Goal: Find specific page/section: Locate a particular part of the current website

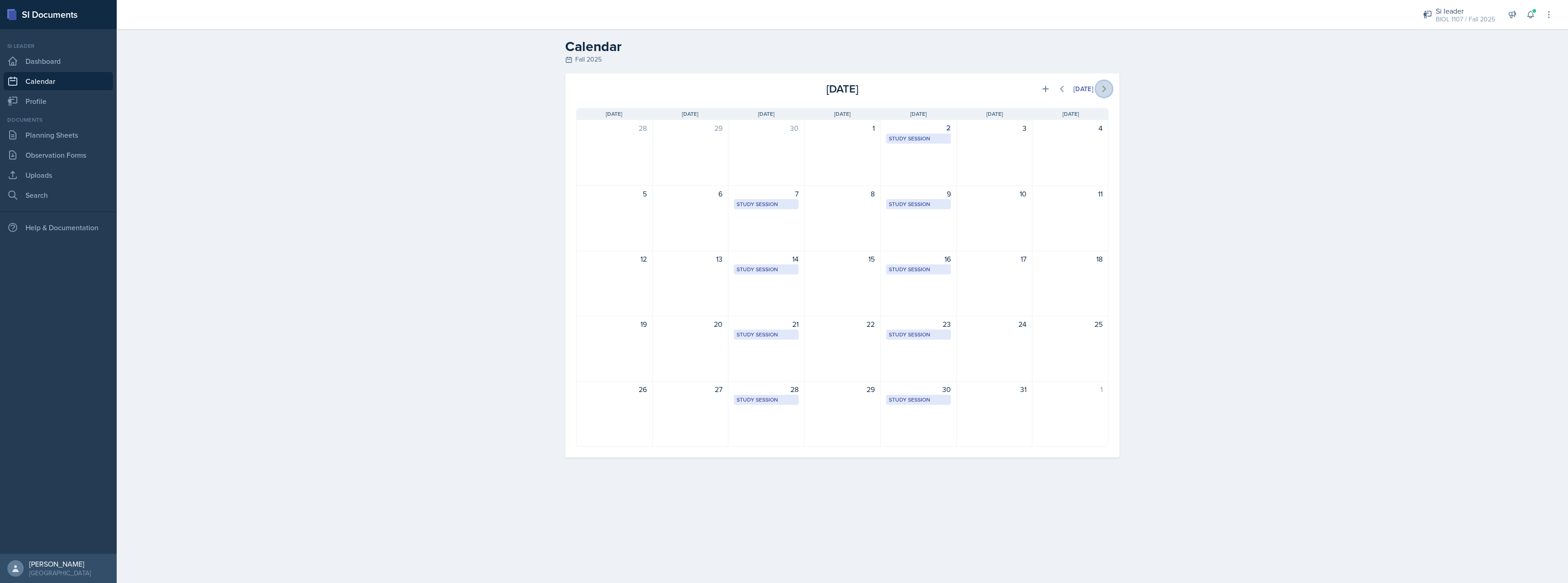
click at [1104, 88] on icon at bounding box center [1104, 89] width 9 height 9
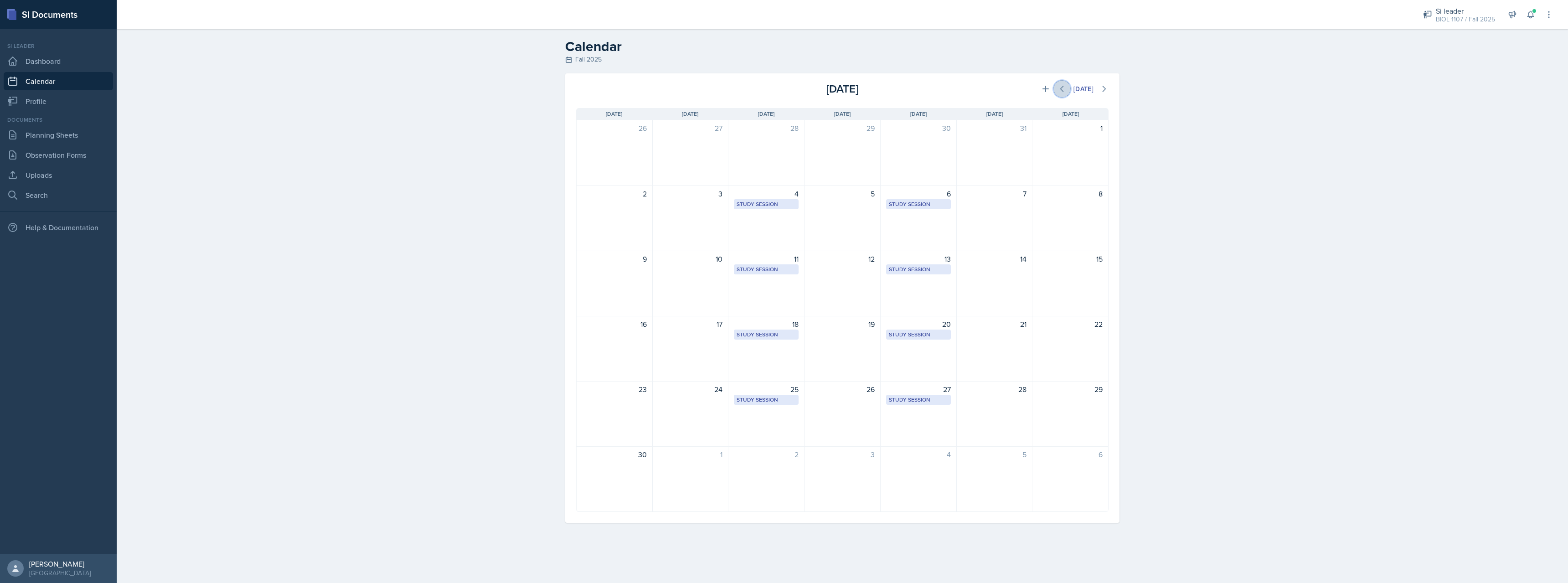
click at [1065, 91] on button at bounding box center [1062, 89] width 16 height 16
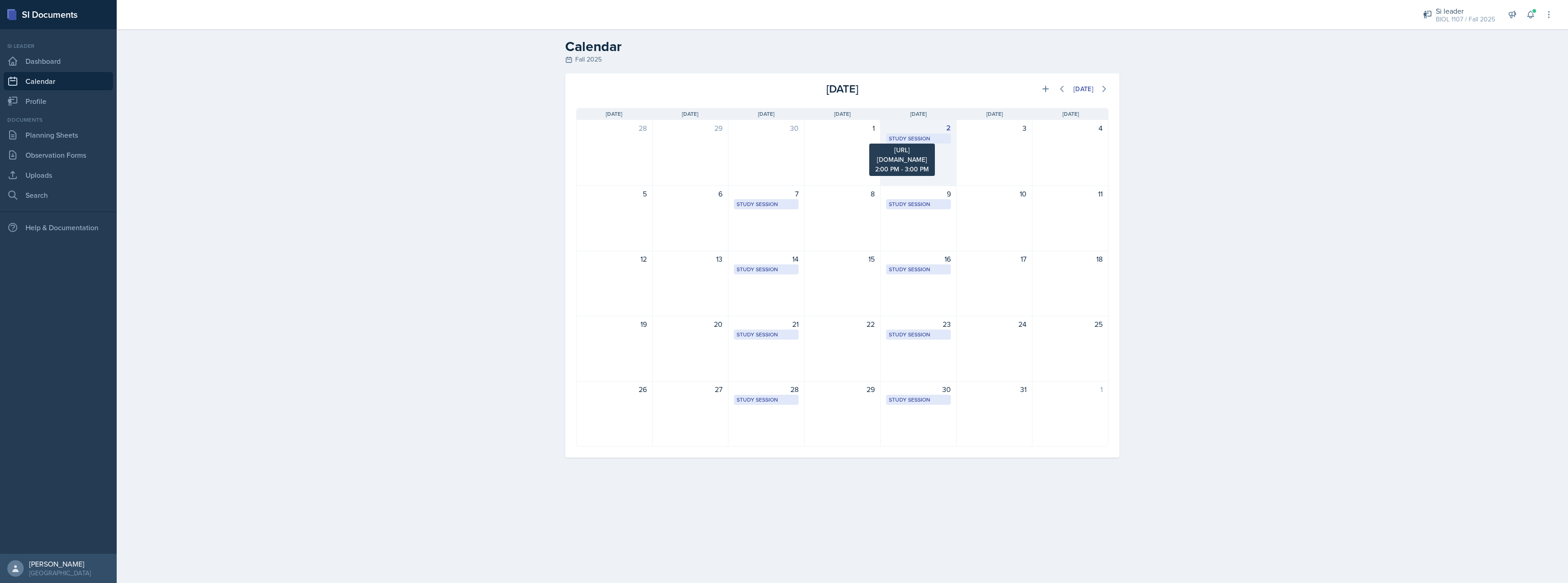
click at [920, 136] on div "Study Session" at bounding box center [918, 138] width 59 height 8
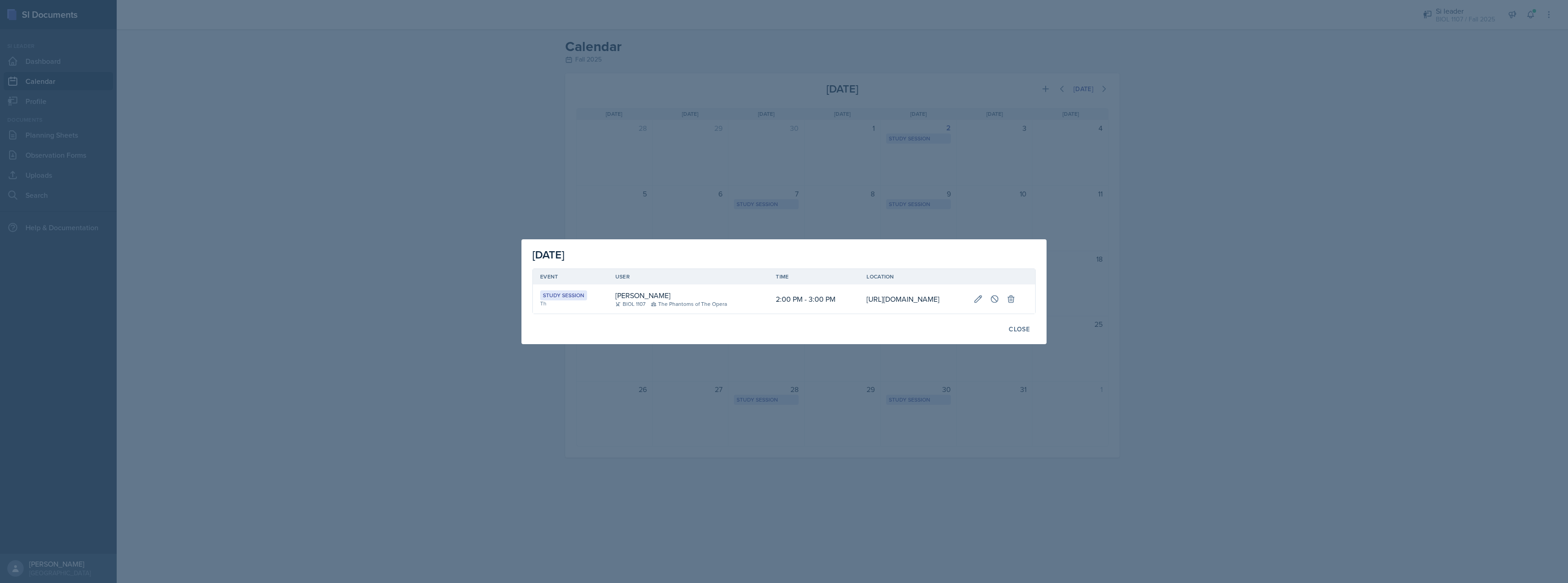
click at [859, 293] on td "[URL][DOMAIN_NAME]" at bounding box center [912, 299] width 107 height 29
click at [1195, 320] on div at bounding box center [784, 292] width 1568 height 583
